Goal: Information Seeking & Learning: Learn about a topic

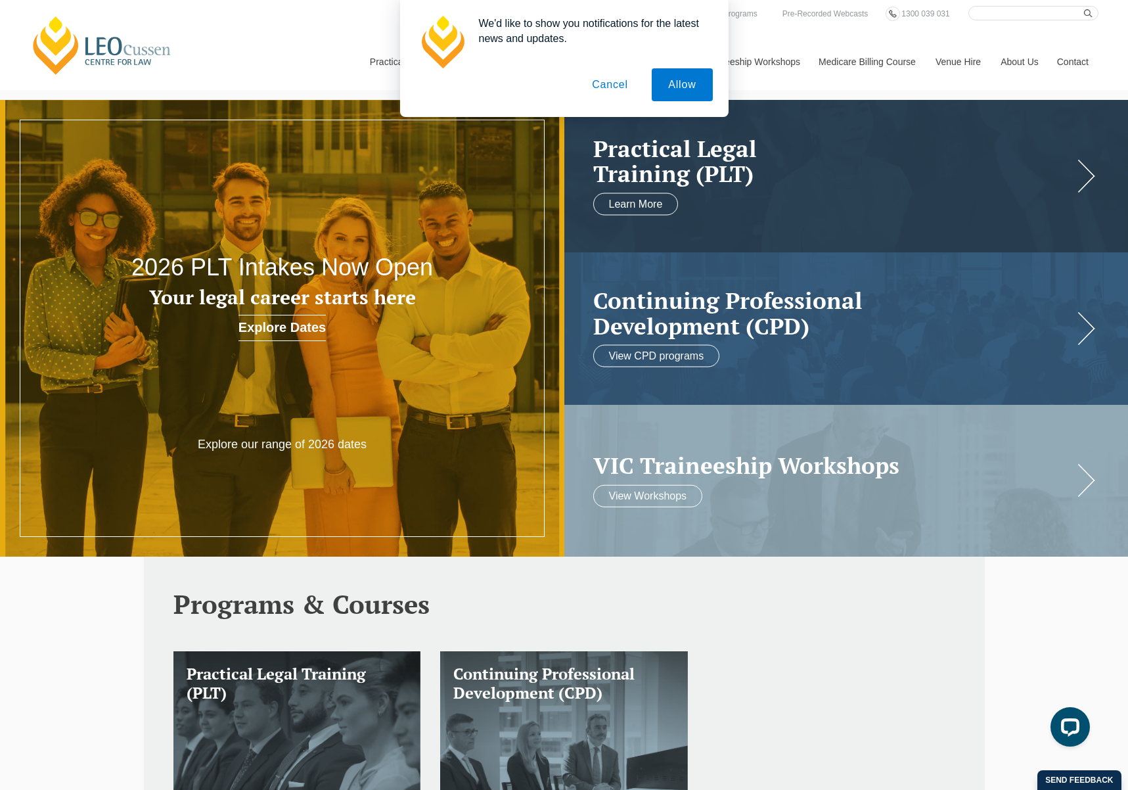
click at [613, 86] on button "Cancel" at bounding box center [610, 84] width 69 height 33
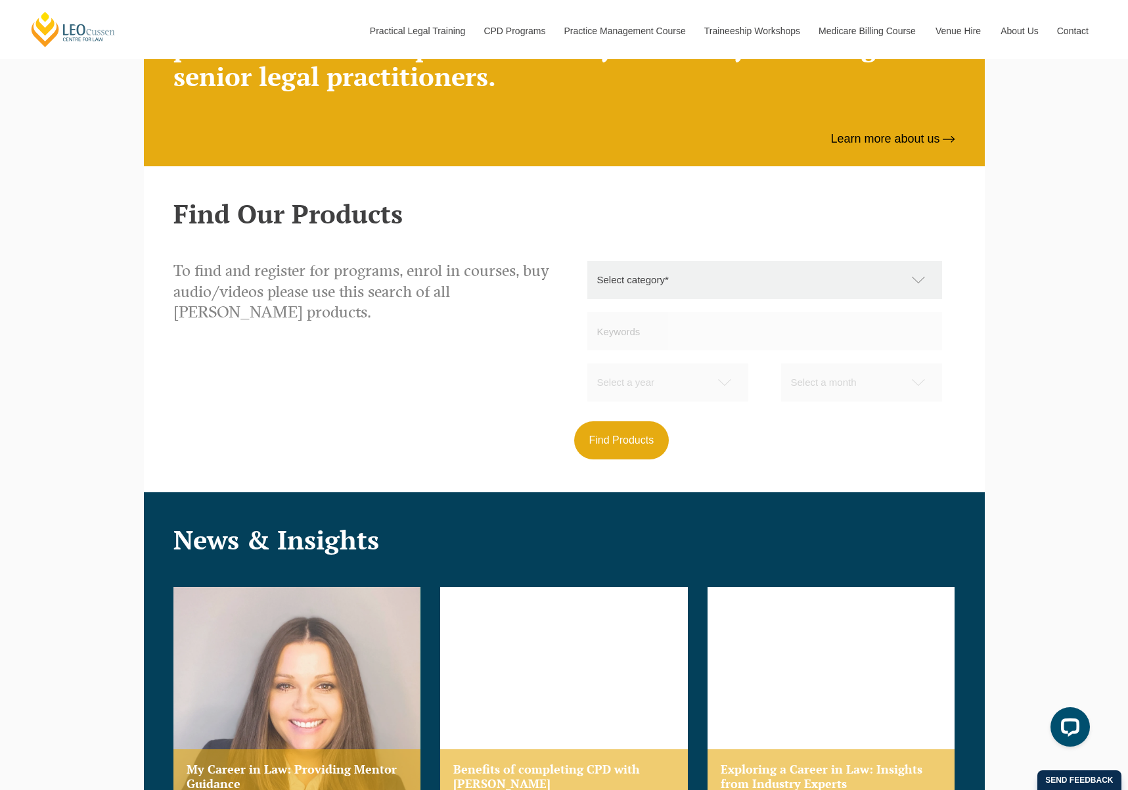
scroll to position [1155, 0]
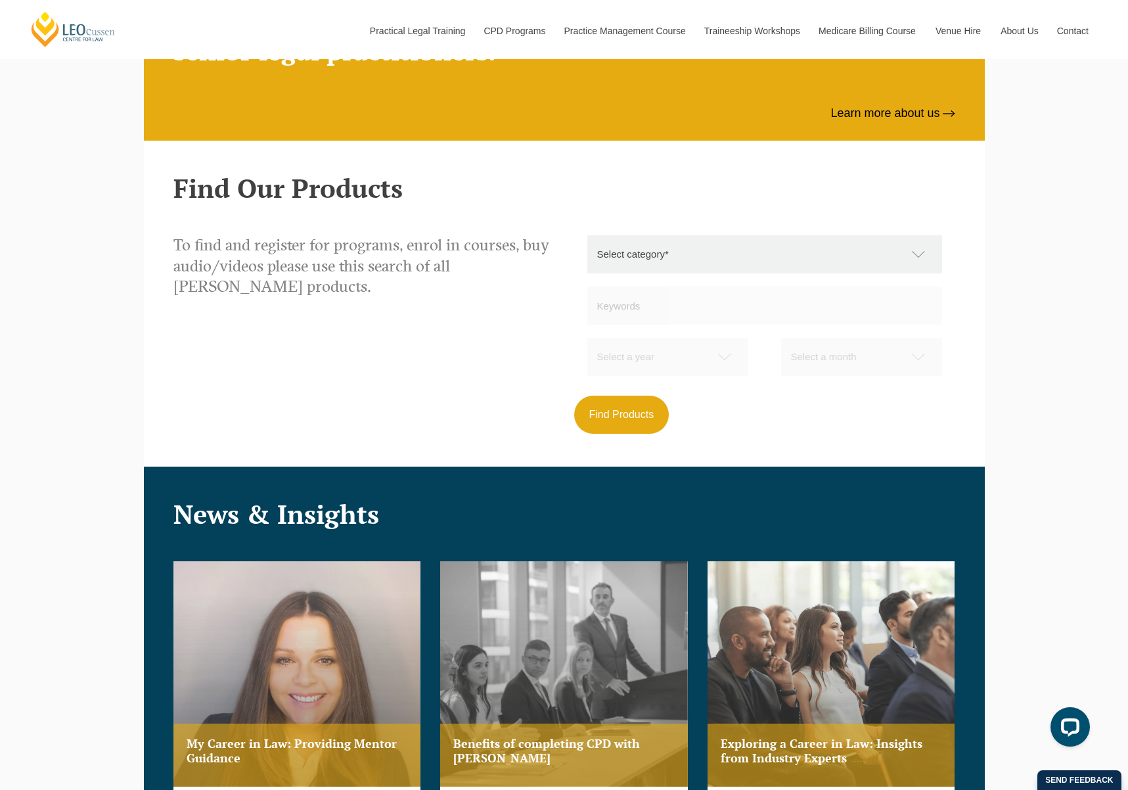
click at [737, 258] on select "Select category* Practical Legal Training Supervised Legal Trainees Workshops (…" at bounding box center [772, 254] width 368 height 38
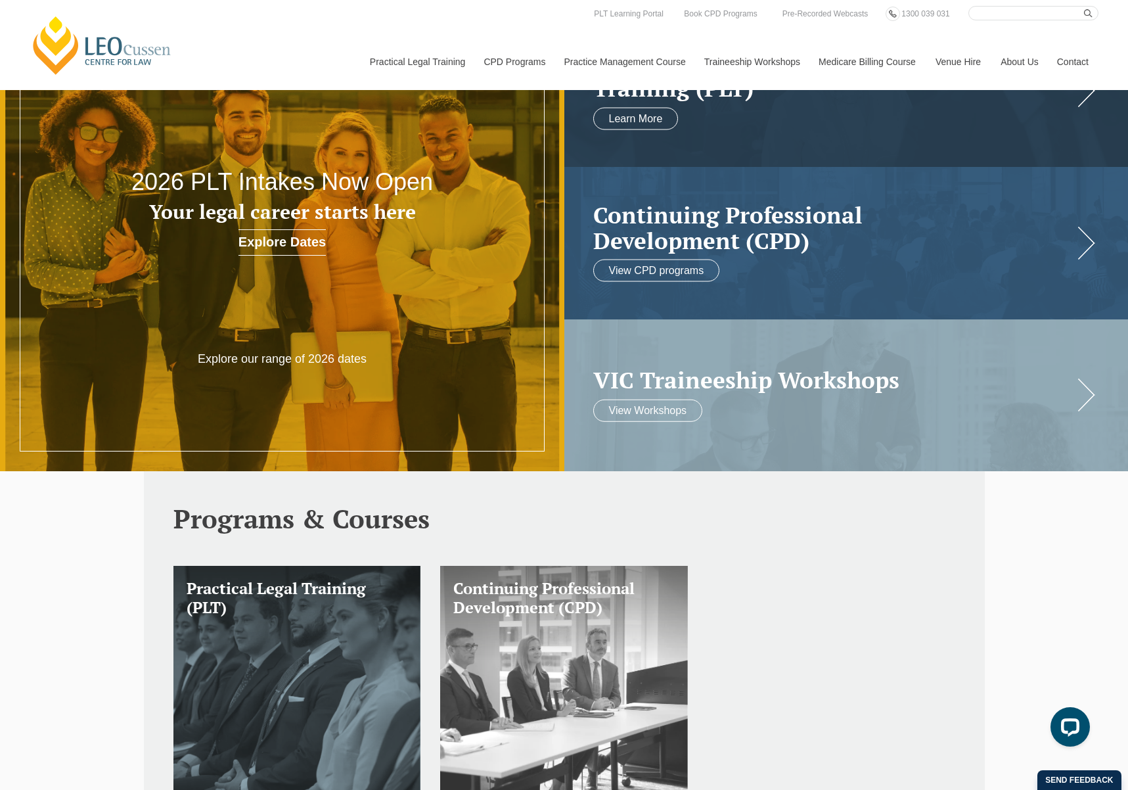
scroll to position [0, 0]
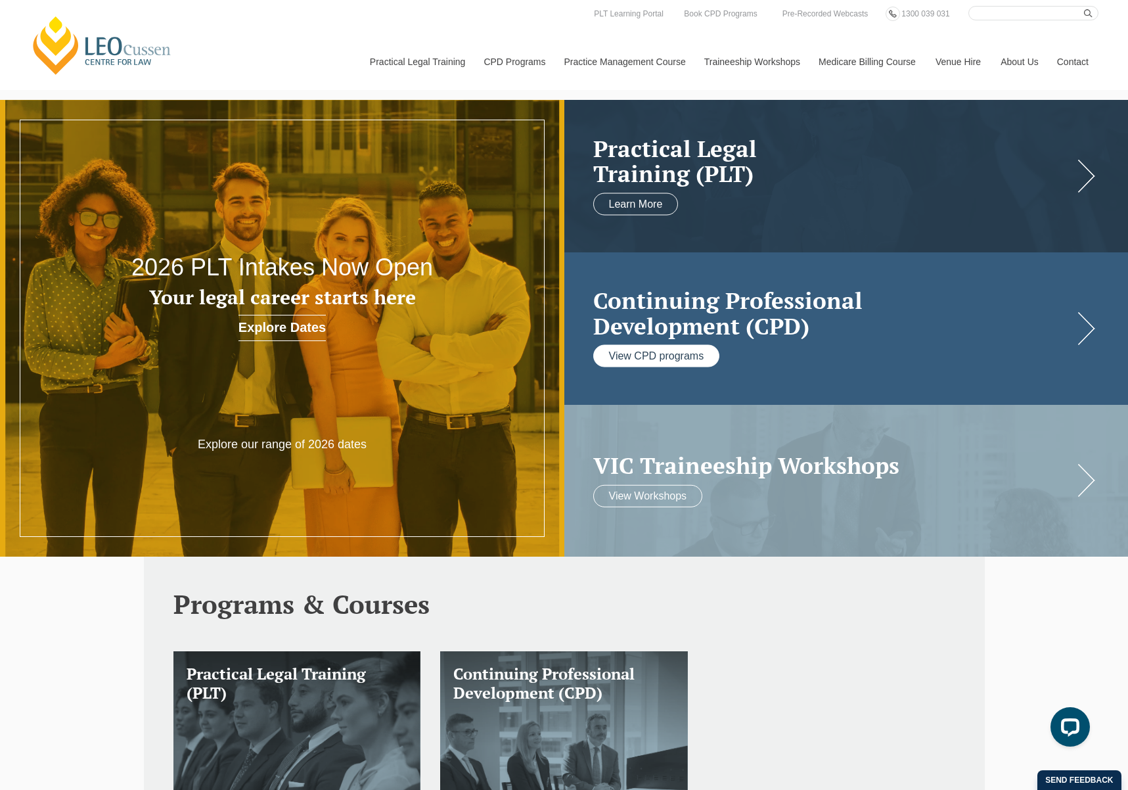
click at [666, 365] on link "View CPD programs" at bounding box center [656, 356] width 127 height 22
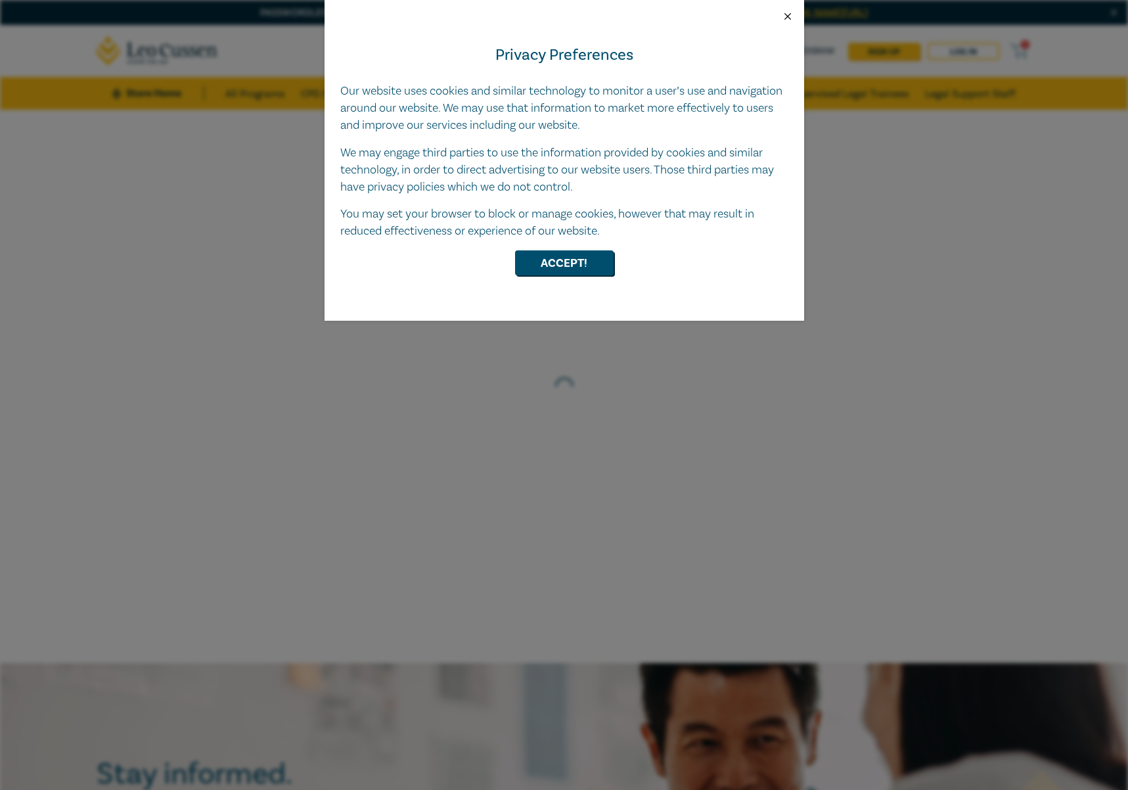
click at [790, 18] on button "Close" at bounding box center [788, 17] width 12 height 12
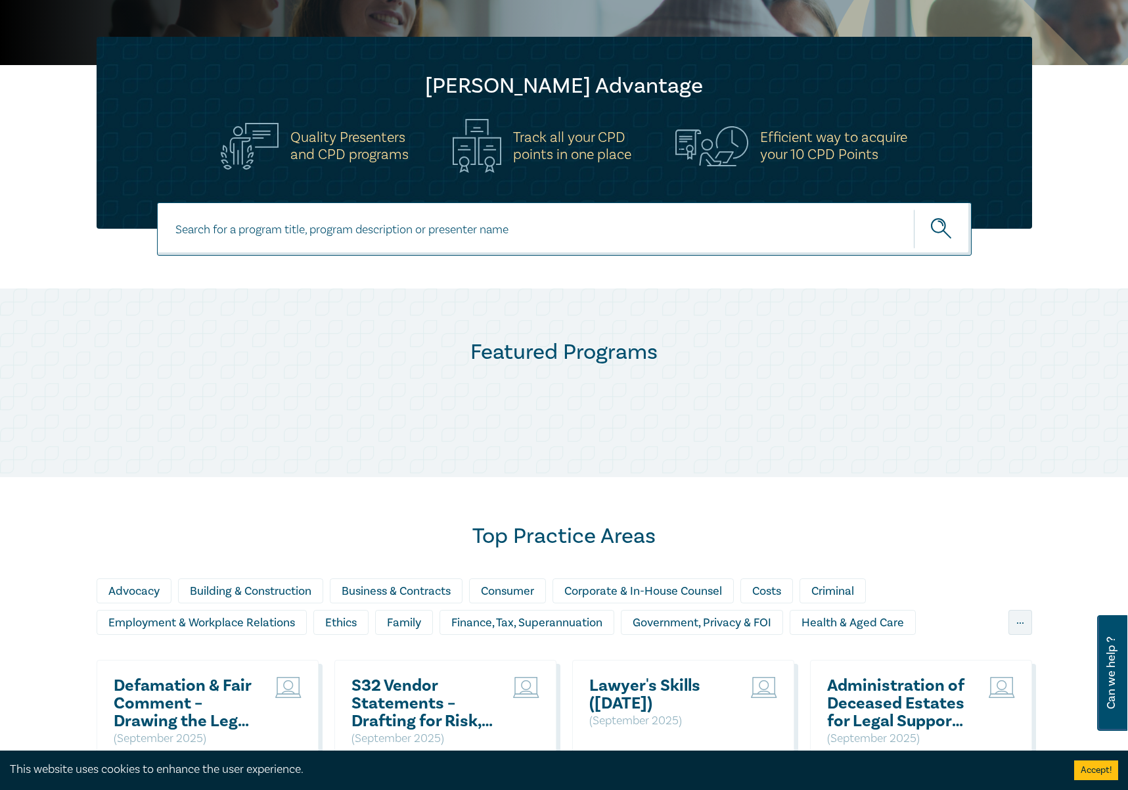
scroll to position [362, 0]
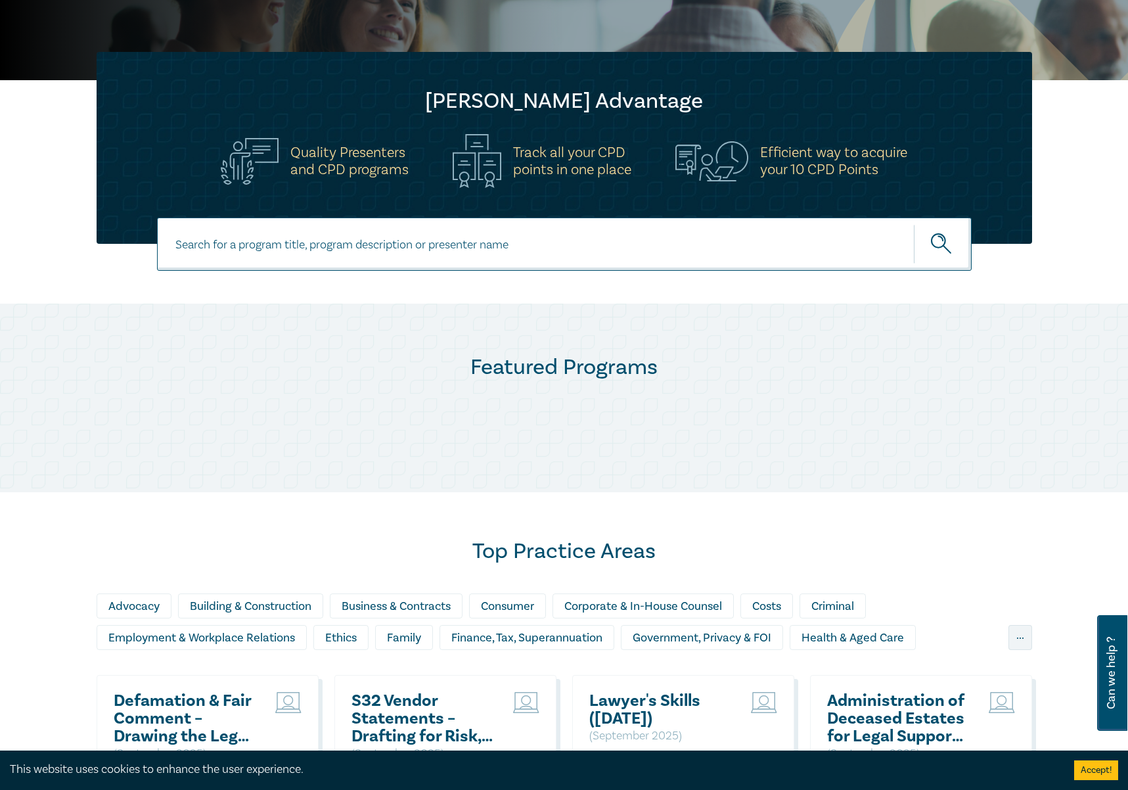
click at [519, 246] on input at bounding box center [564, 244] width 815 height 53
click at [523, 248] on input at bounding box center [564, 244] width 815 height 53
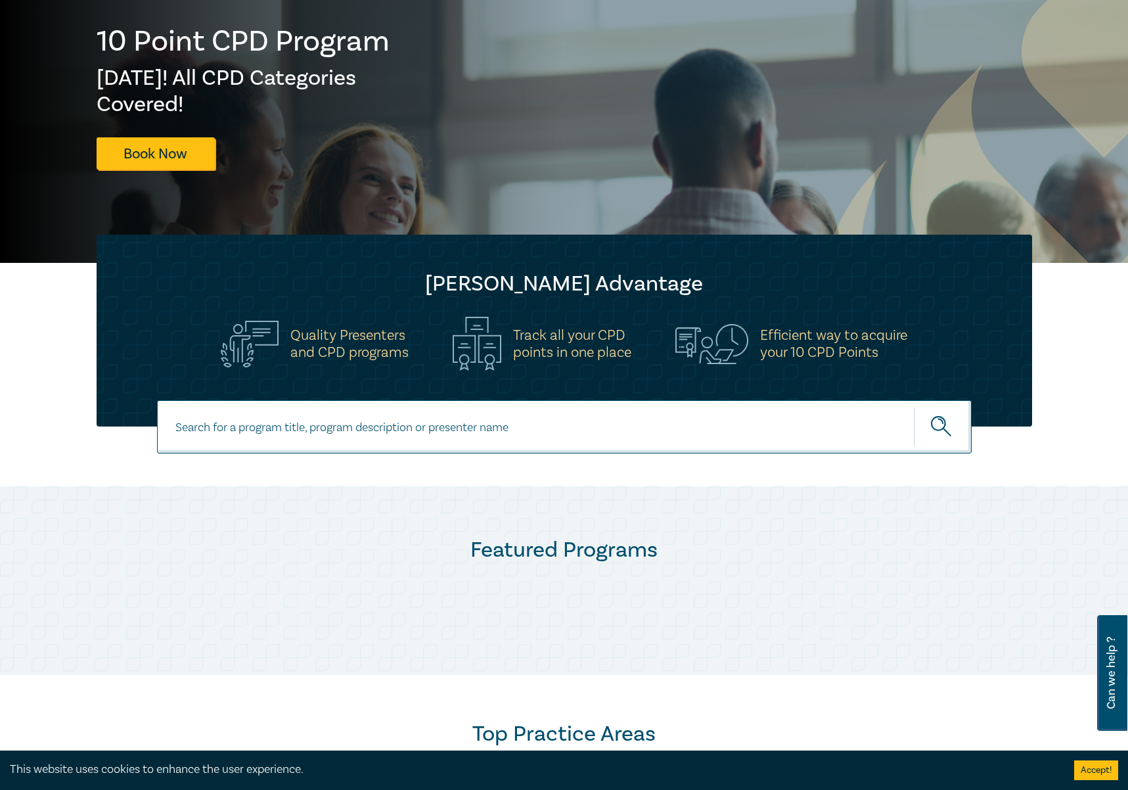
scroll to position [0, 0]
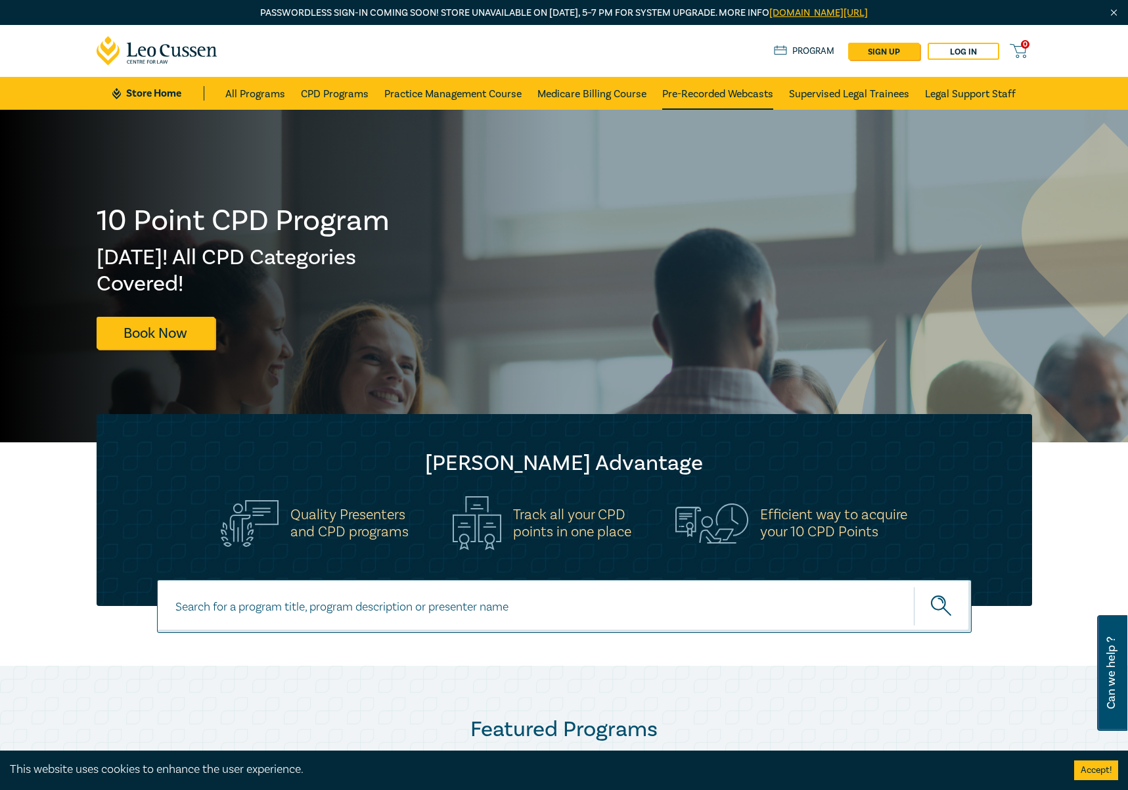
click at [736, 93] on link "Pre-Recorded Webcasts" at bounding box center [717, 93] width 111 height 33
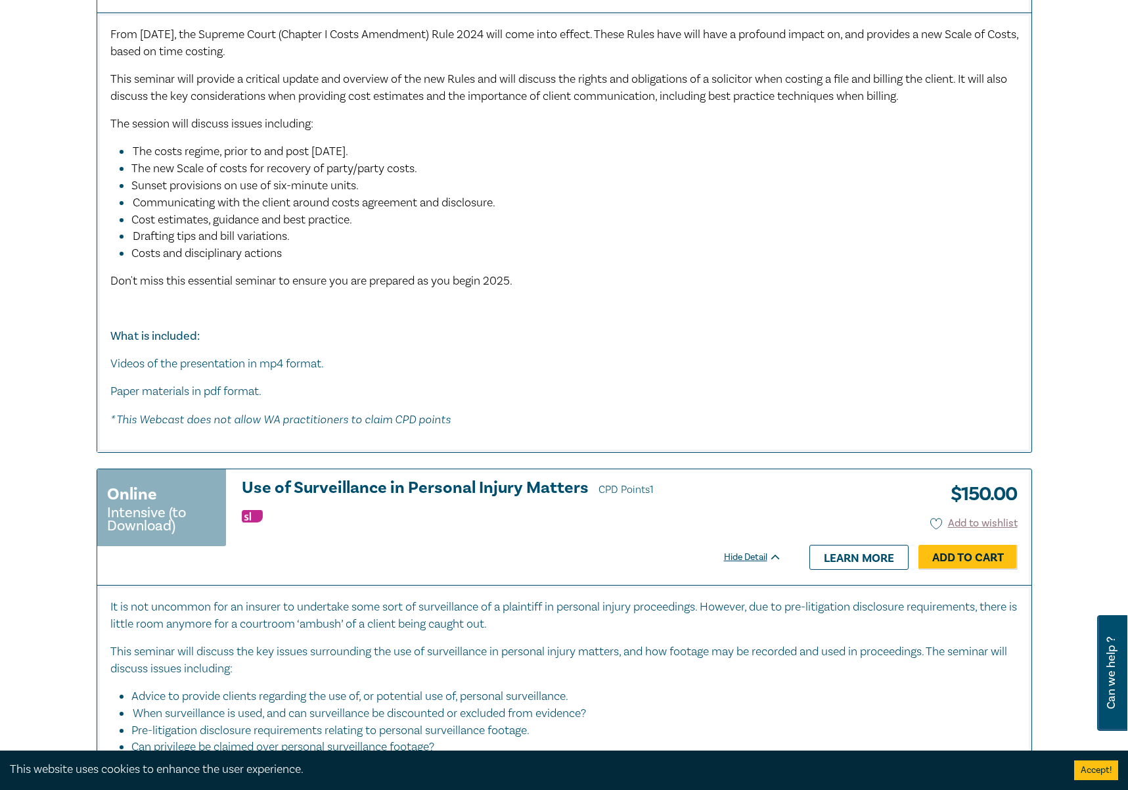
scroll to position [959, 0]
